Goal: Task Accomplishment & Management: Manage account settings

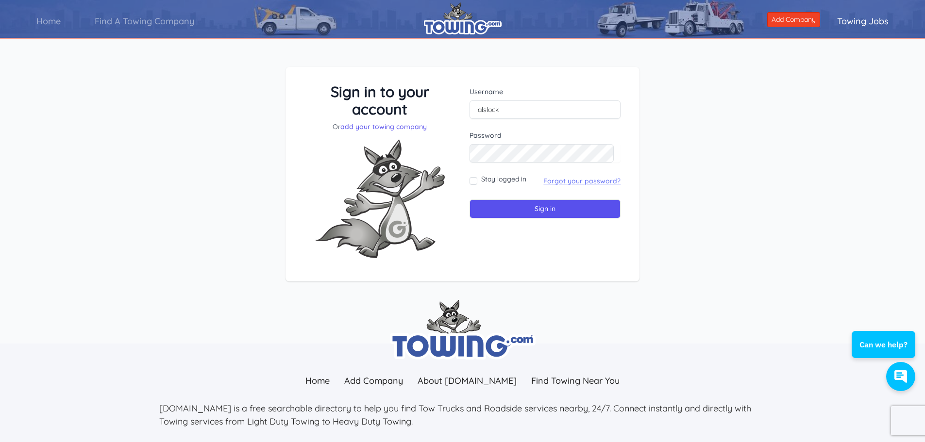
click at [571, 181] on link "Forgot your password?" at bounding box center [581, 181] width 77 height 9
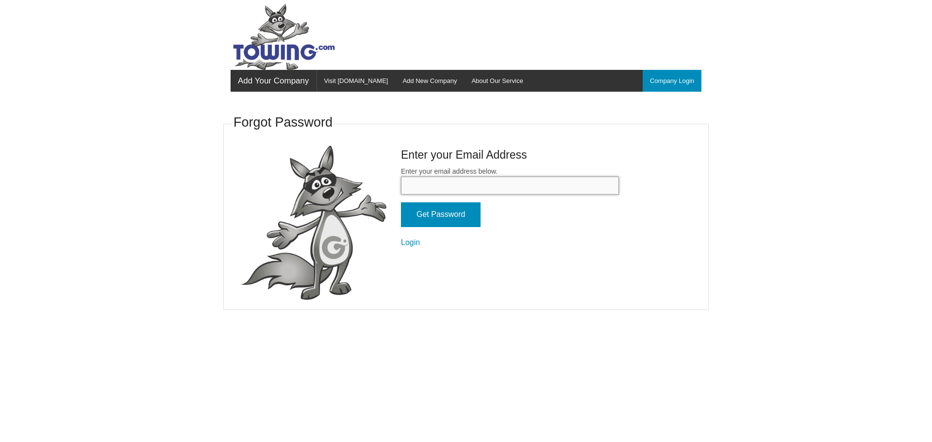
click at [471, 184] on input "Enter your email address below." at bounding box center [510, 186] width 218 height 18
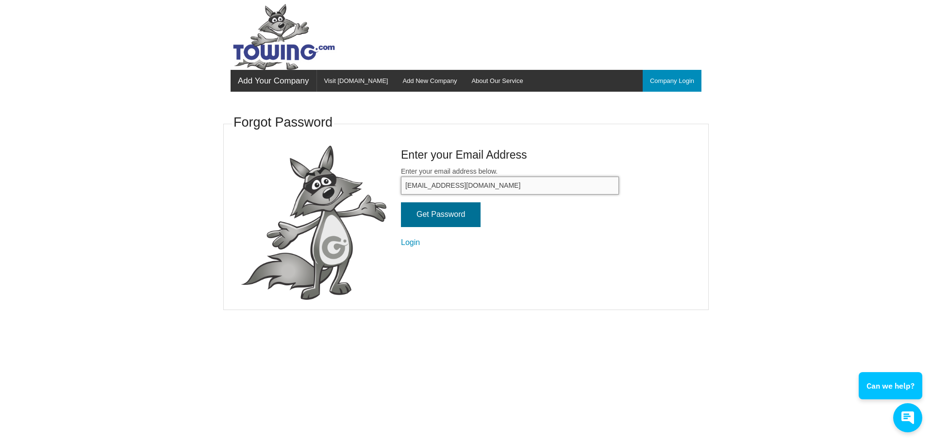
type input "[EMAIL_ADDRESS][DOMAIN_NAME]"
click at [457, 216] on input "Get Password" at bounding box center [441, 214] width 80 height 25
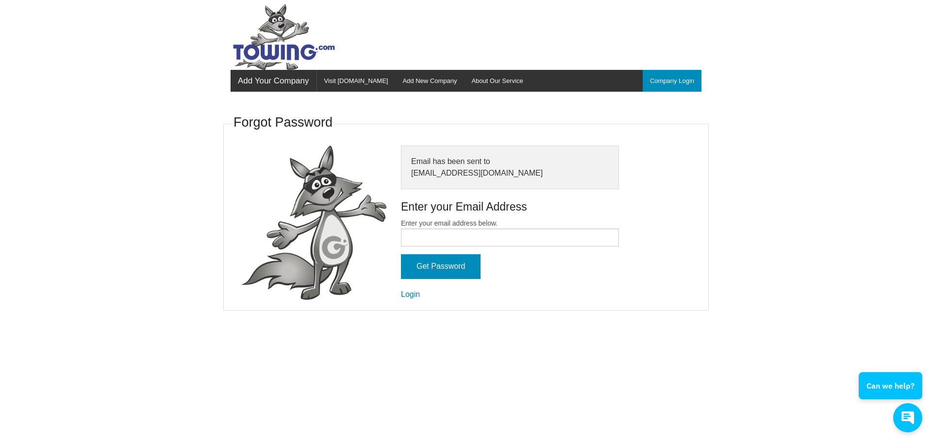
click at [412, 297] on link "Login" at bounding box center [410, 294] width 19 height 8
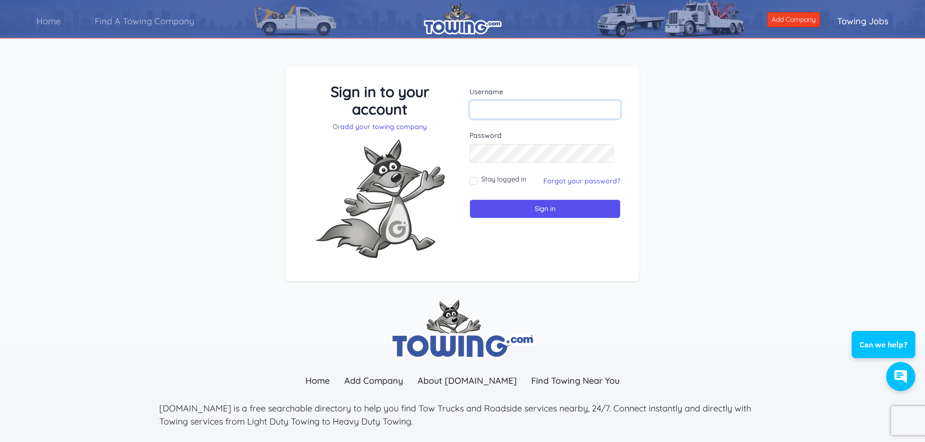
click at [493, 108] on input "text" at bounding box center [544, 109] width 151 height 18
type input "alslock"
click at [561, 212] on input "Sign in" at bounding box center [544, 208] width 151 height 19
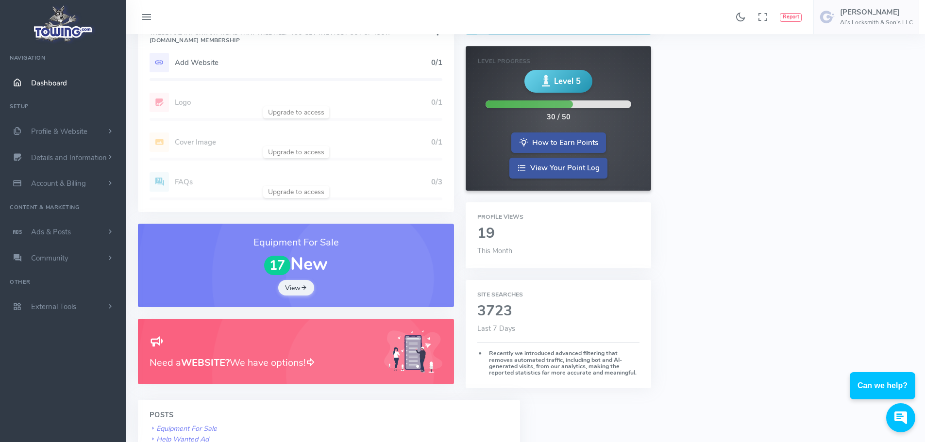
scroll to position [146, 0]
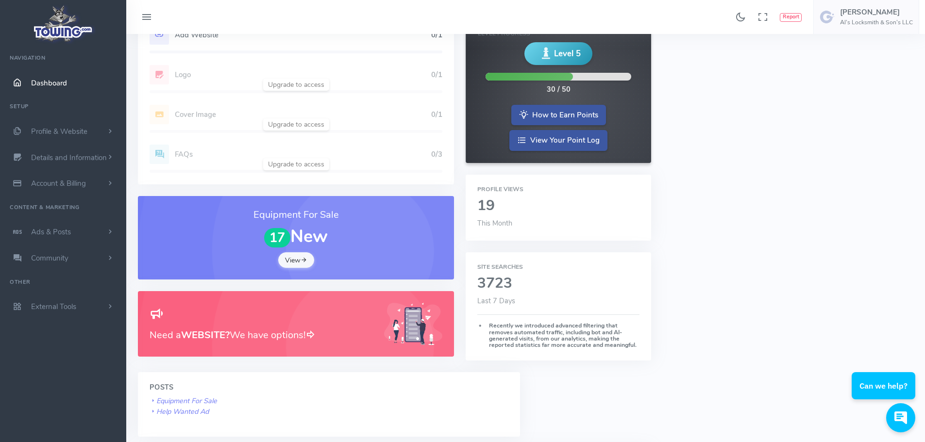
click at [293, 261] on link "View" at bounding box center [296, 260] width 36 height 16
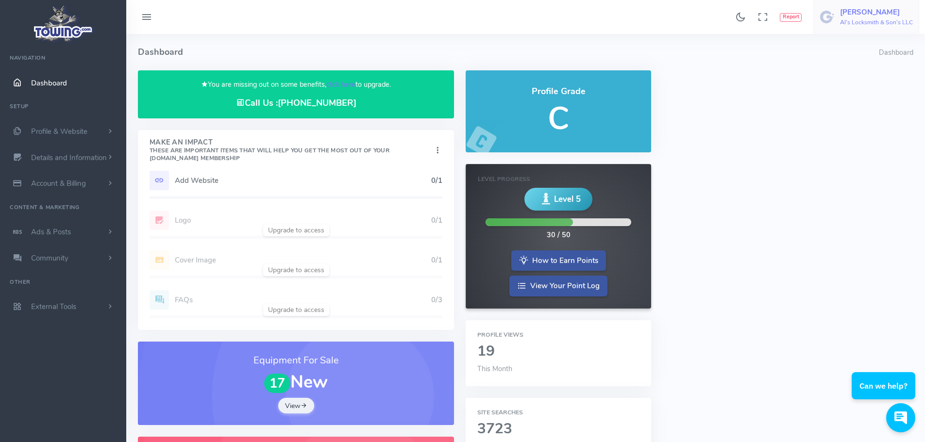
click at [869, 21] on h6 "Al's Locksmith & Son's LLC" at bounding box center [876, 22] width 73 height 6
click at [861, 58] on span "Account Settings" at bounding box center [873, 59] width 53 height 10
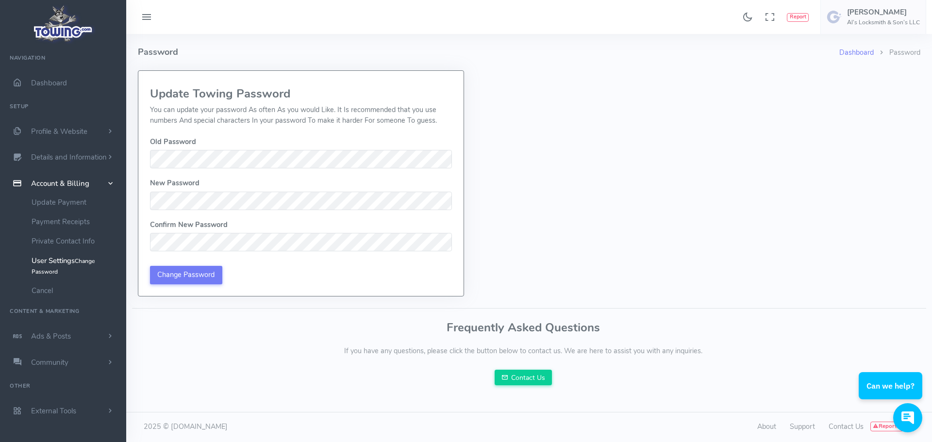
click at [729, 128] on div "Dashboard Password Password Update Towing Password You can update your password…" at bounding box center [529, 165] width 782 height 263
click at [62, 207] on link "Update Payment" at bounding box center [75, 202] width 102 height 19
click at [57, 222] on link "Payment Receipts" at bounding box center [75, 221] width 102 height 19
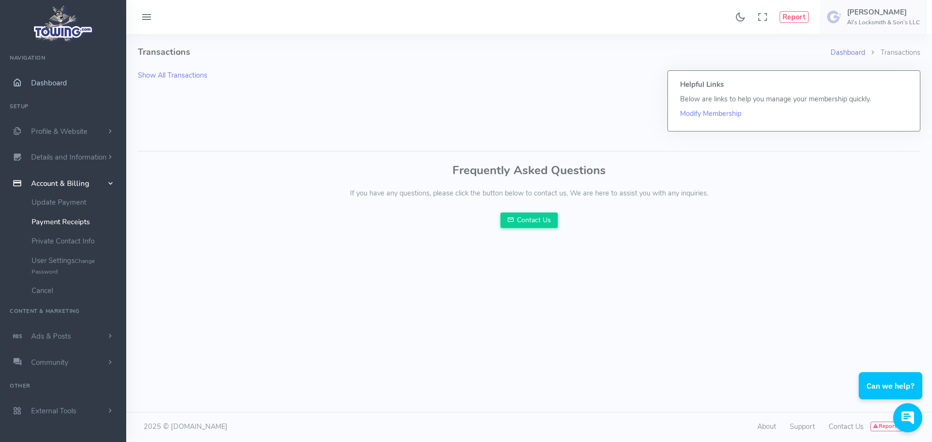
click at [57, 84] on span "Dashboard" at bounding box center [49, 83] width 36 height 10
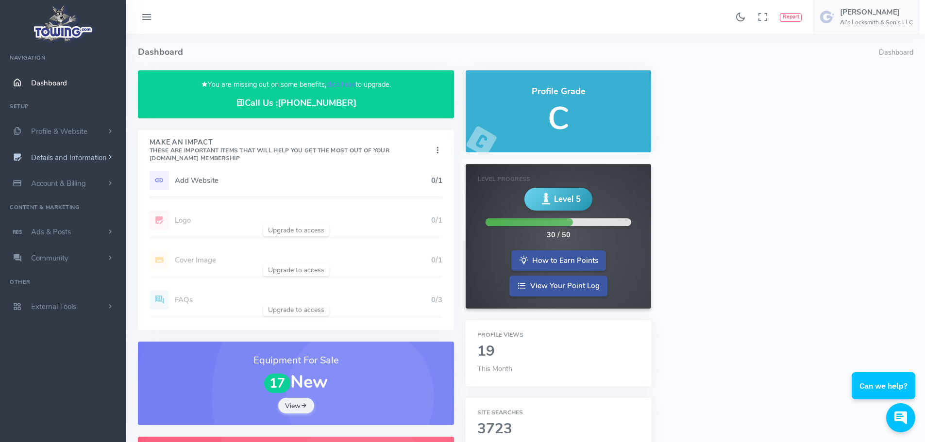
click at [49, 154] on span "Details and Information" at bounding box center [69, 158] width 76 height 10
click at [50, 195] on small "Search Engine Settings" at bounding box center [79, 197] width 60 height 8
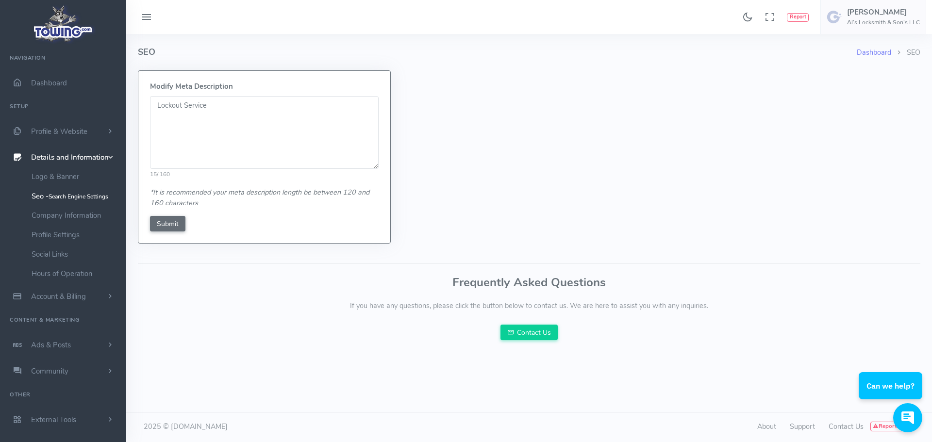
click at [162, 223] on input "Submit" at bounding box center [167, 224] width 35 height 16
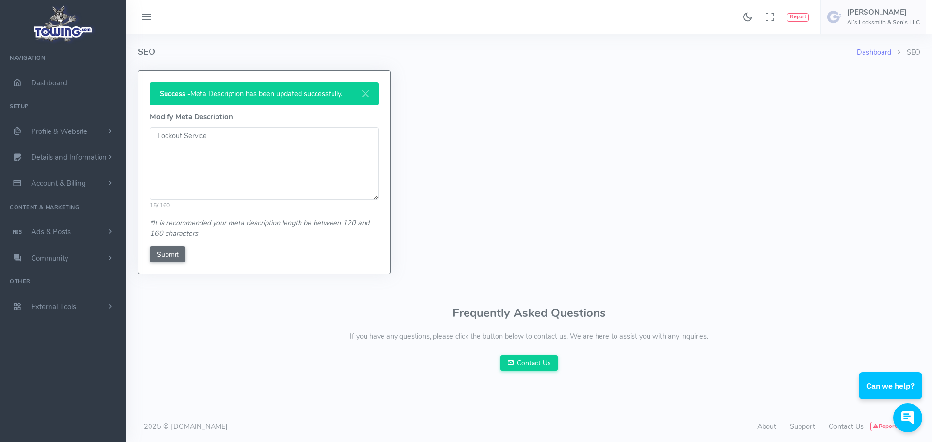
click at [165, 249] on input "Submit" at bounding box center [167, 255] width 35 height 16
click at [55, 159] on span "Details and Information" at bounding box center [69, 158] width 76 height 10
click at [76, 216] on link "Company Information" at bounding box center [75, 215] width 102 height 19
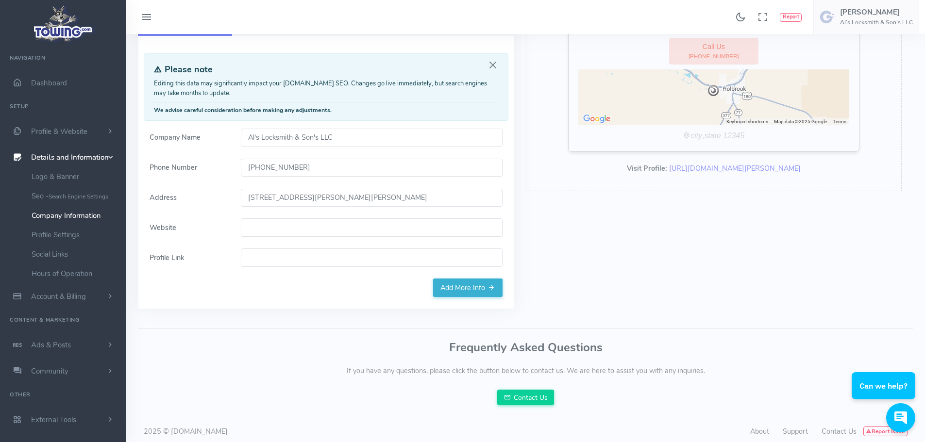
scroll to position [95, 0]
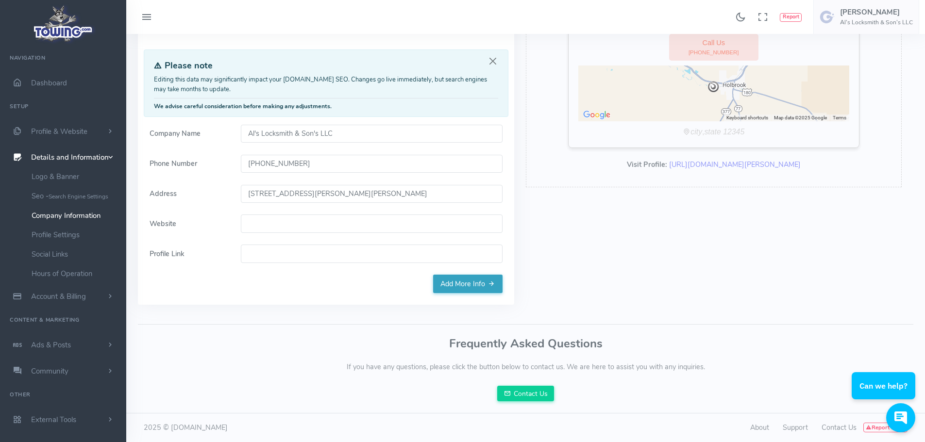
click at [482, 286] on link "Add More Info" at bounding box center [467, 284] width 69 height 18
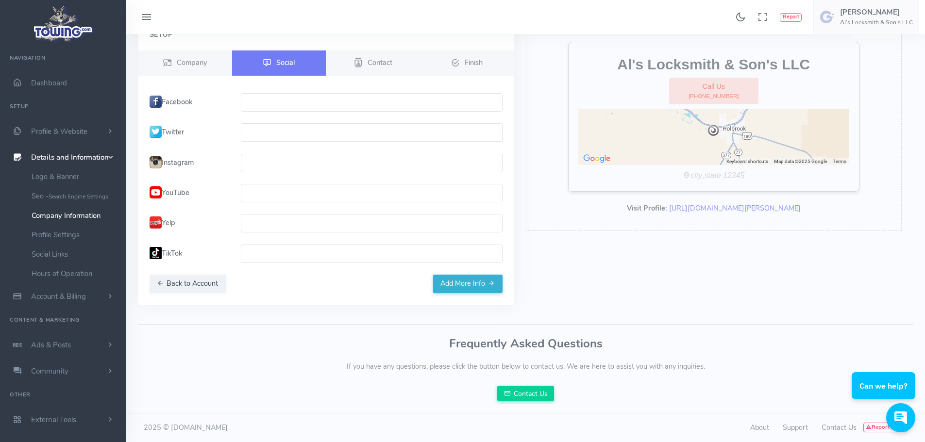
scroll to position [51, 0]
click at [490, 284] on icon "button" at bounding box center [491, 284] width 7 height 10
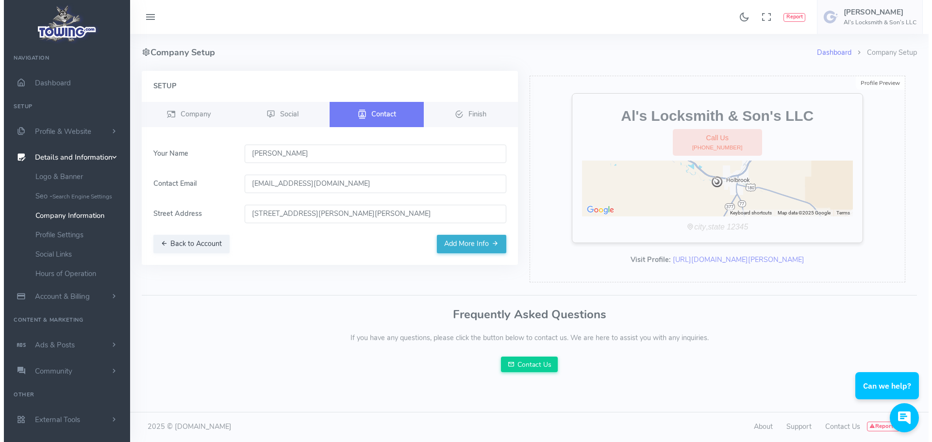
scroll to position [0, 0]
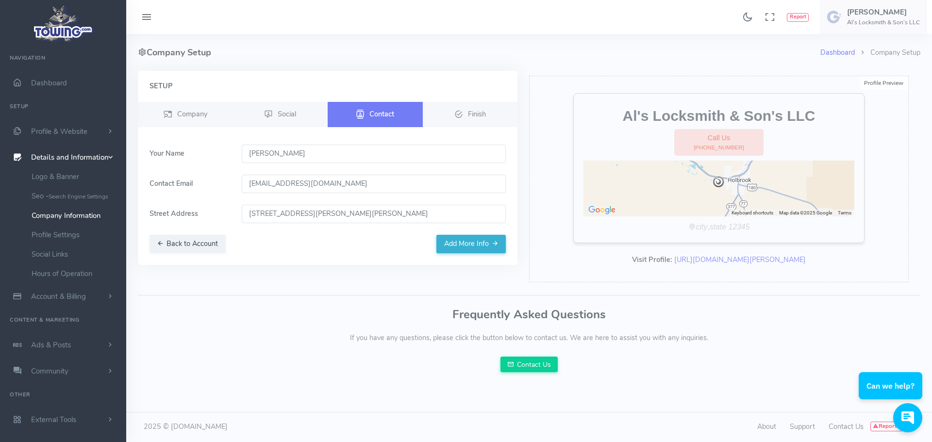
click at [483, 271] on div "Setup Company Social Contact Finish" at bounding box center [327, 179] width 391 height 216
click at [464, 240] on button "Add More Info" at bounding box center [470, 244] width 69 height 18
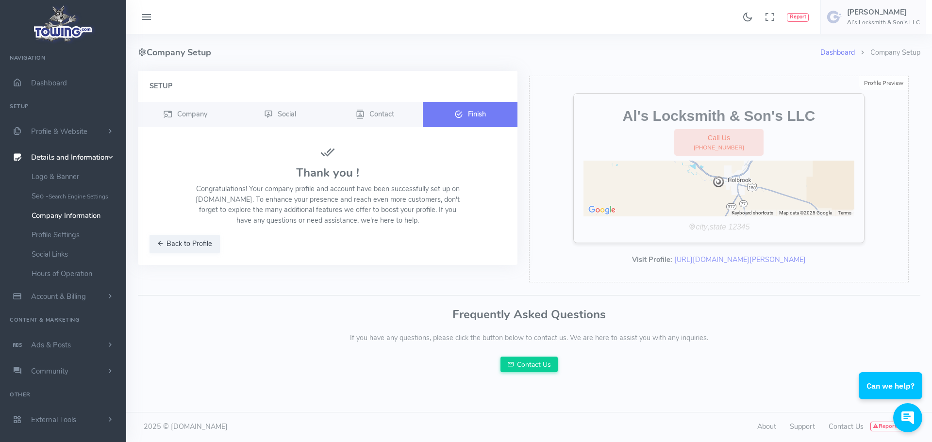
click at [468, 119] on link "Finish" at bounding box center [470, 114] width 95 height 25
click at [176, 244] on button "Back to Profile" at bounding box center [185, 244] width 70 height 18
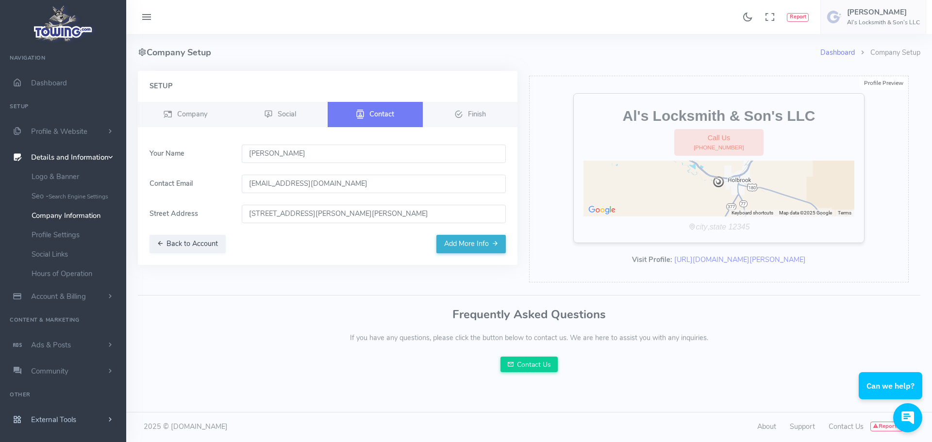
click at [53, 414] on link "External Tools" at bounding box center [63, 420] width 126 height 26
click at [59, 75] on link "Dashboard" at bounding box center [63, 83] width 126 height 26
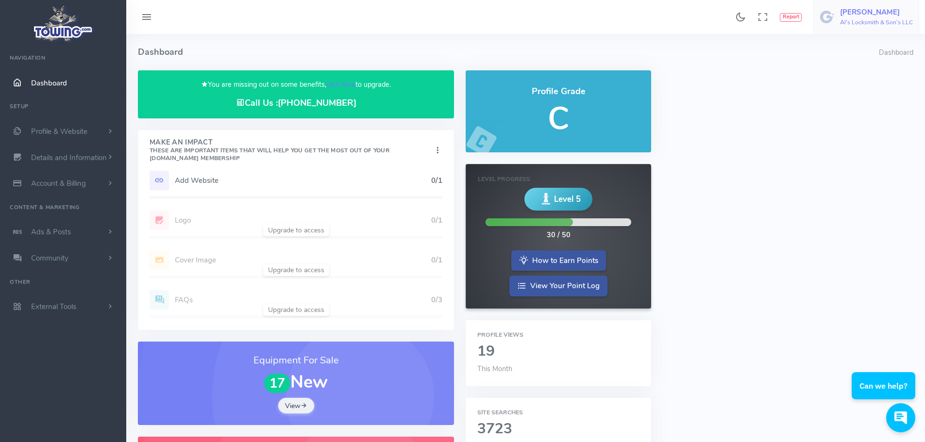
click at [867, 20] on h6 "Al's Locksmith & Son's LLC" at bounding box center [876, 22] width 73 height 6
click at [861, 90] on span "Logout" at bounding box center [858, 93] width 22 height 10
